Goal: Find specific page/section: Find specific page/section

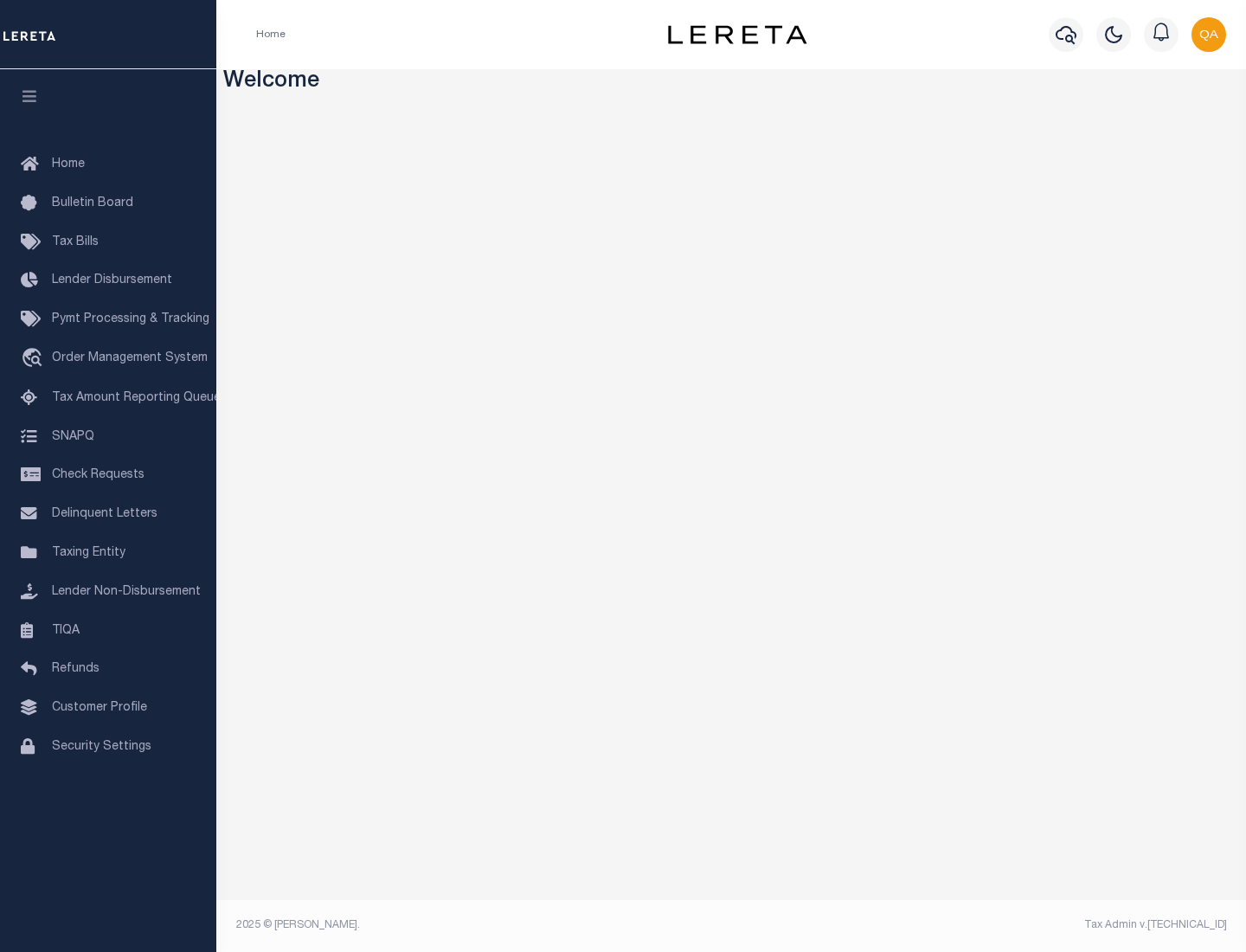
click at [108, 630] on link "TIQA" at bounding box center [108, 631] width 216 height 39
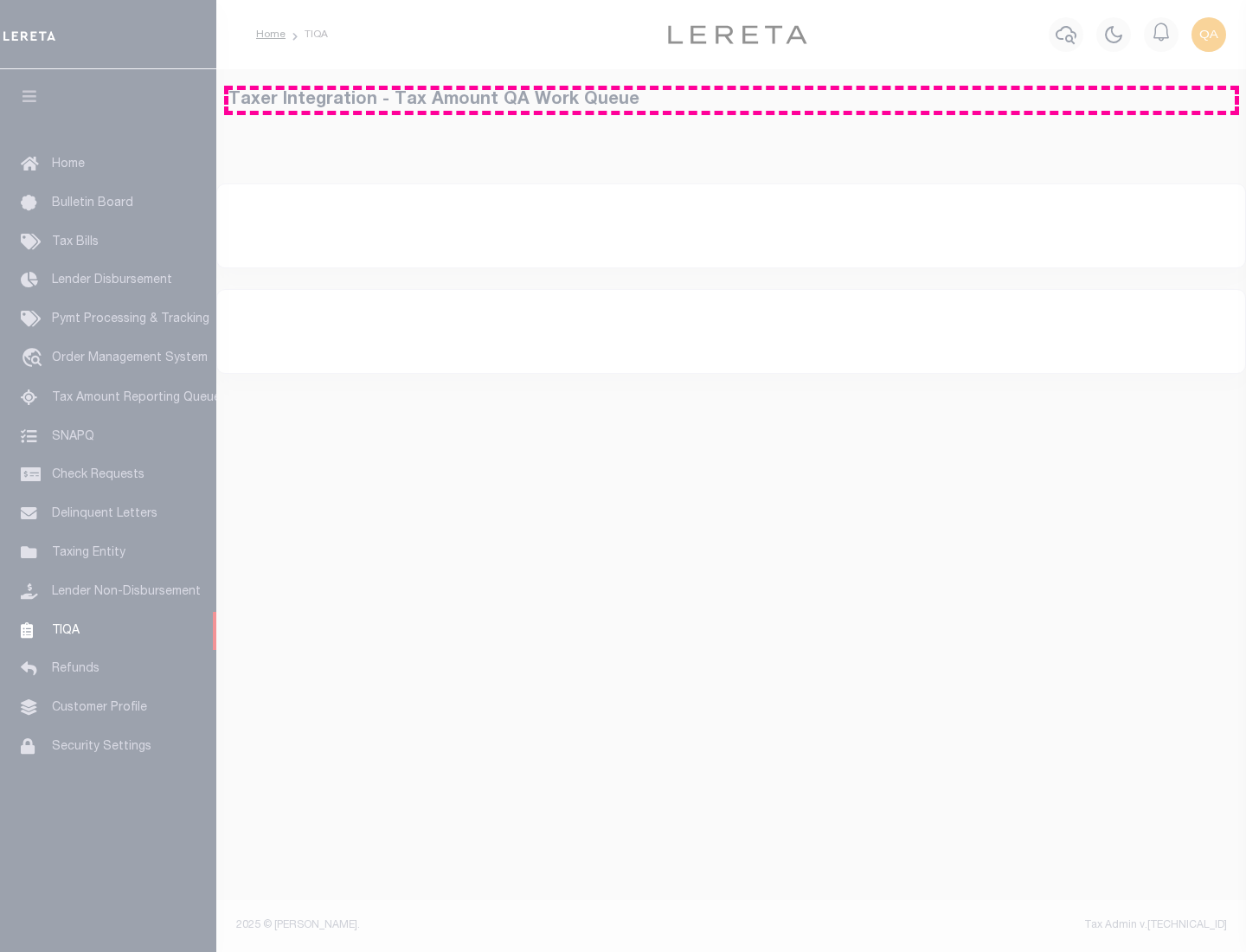
select select "200"
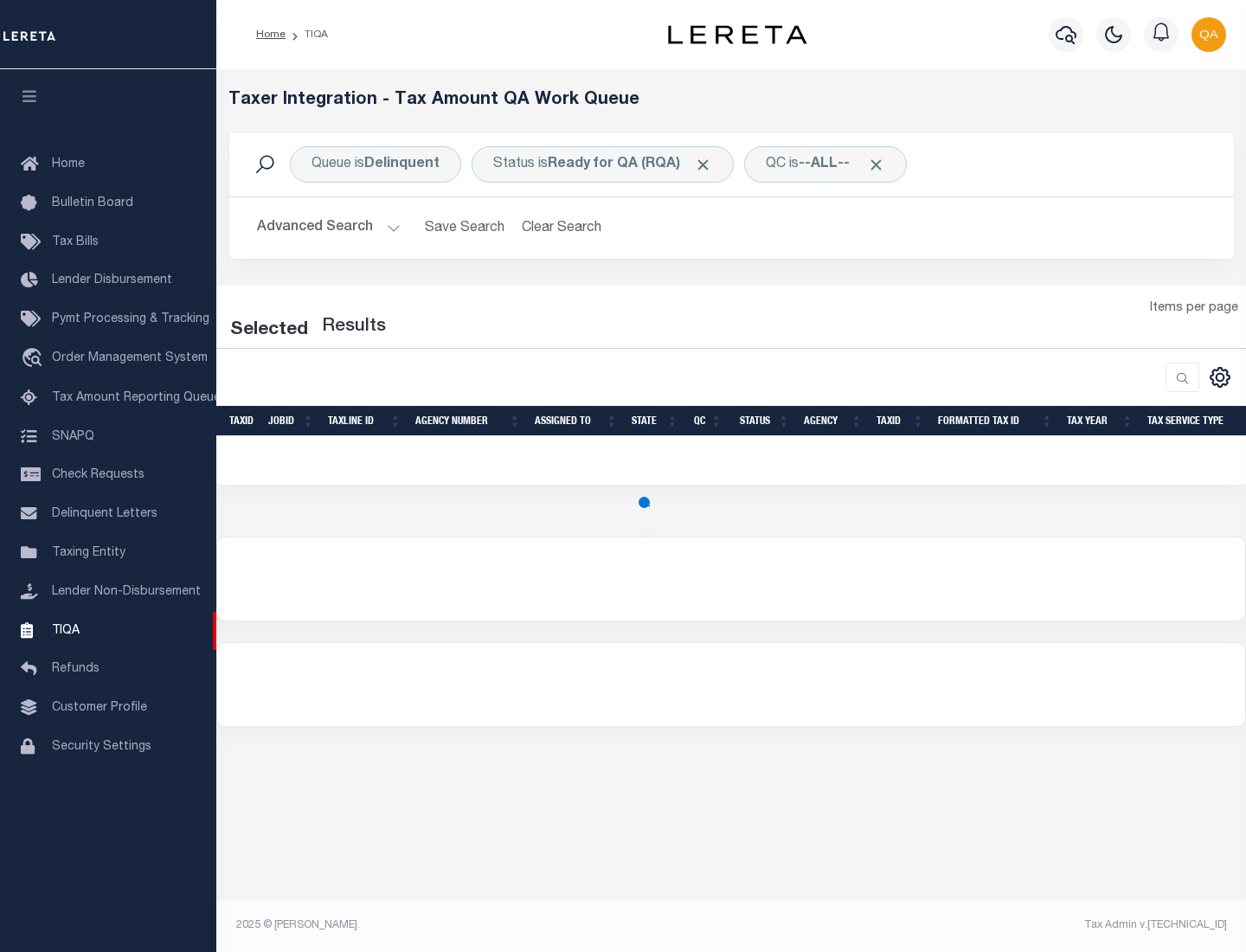
select select "200"
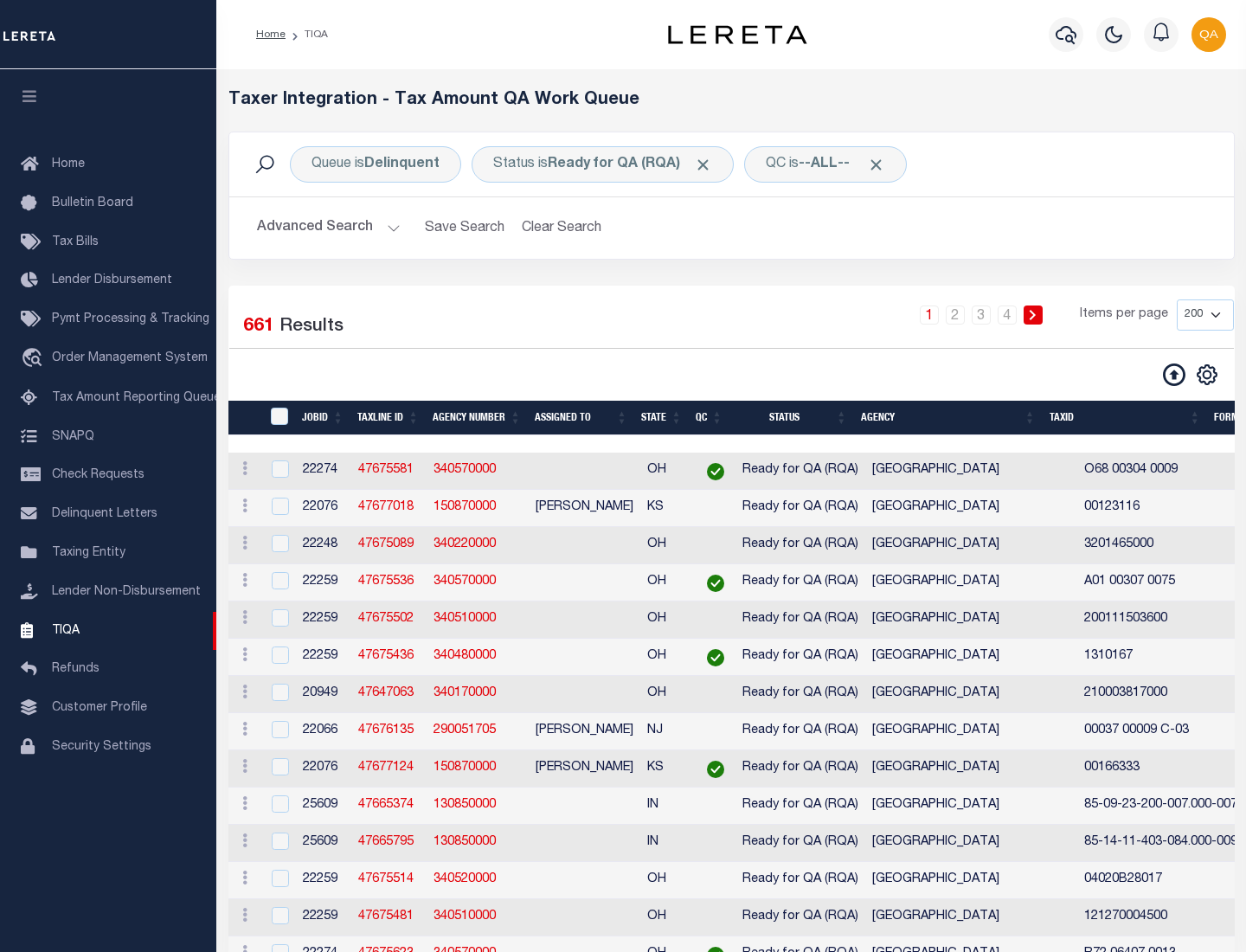
click at [709, 164] on span "Click to Remove" at bounding box center [703, 164] width 18 height 18
